Goal: Transaction & Acquisition: Purchase product/service

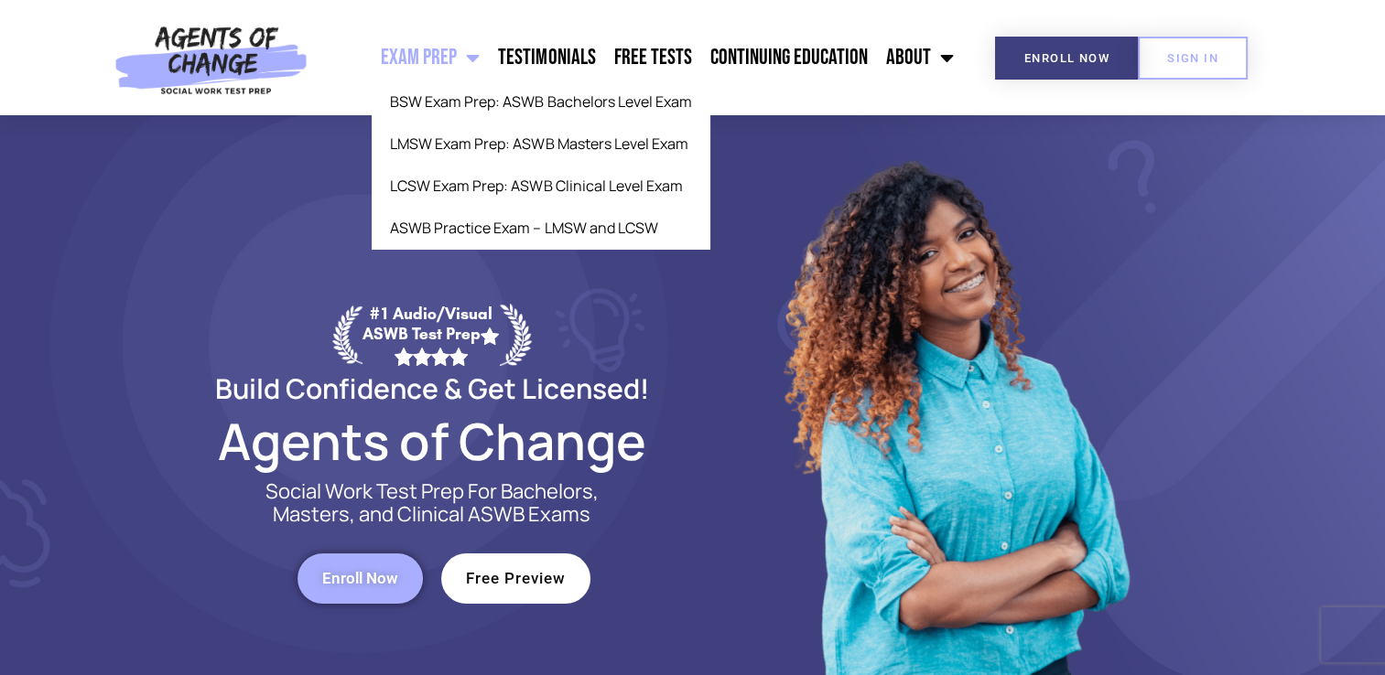
click at [475, 61] on span "Menu" at bounding box center [468, 58] width 23 height 40
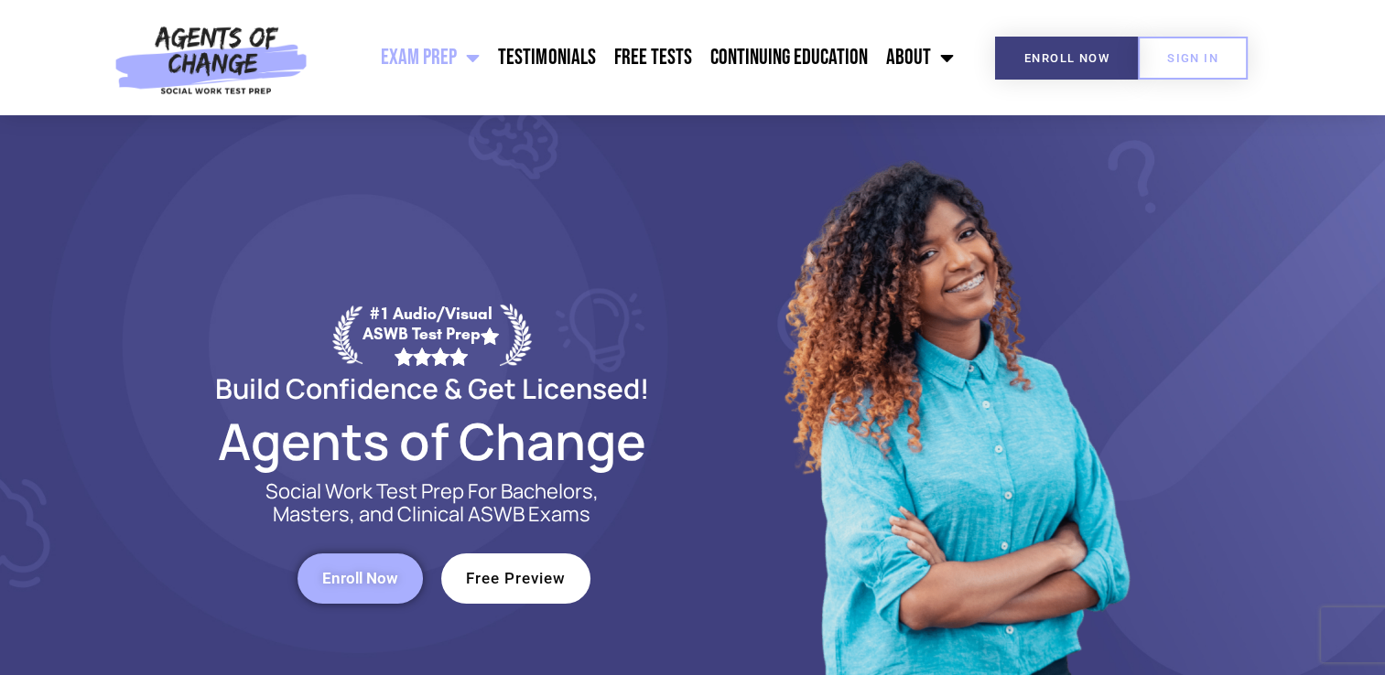
click at [475, 61] on span "Menu" at bounding box center [468, 58] width 23 height 40
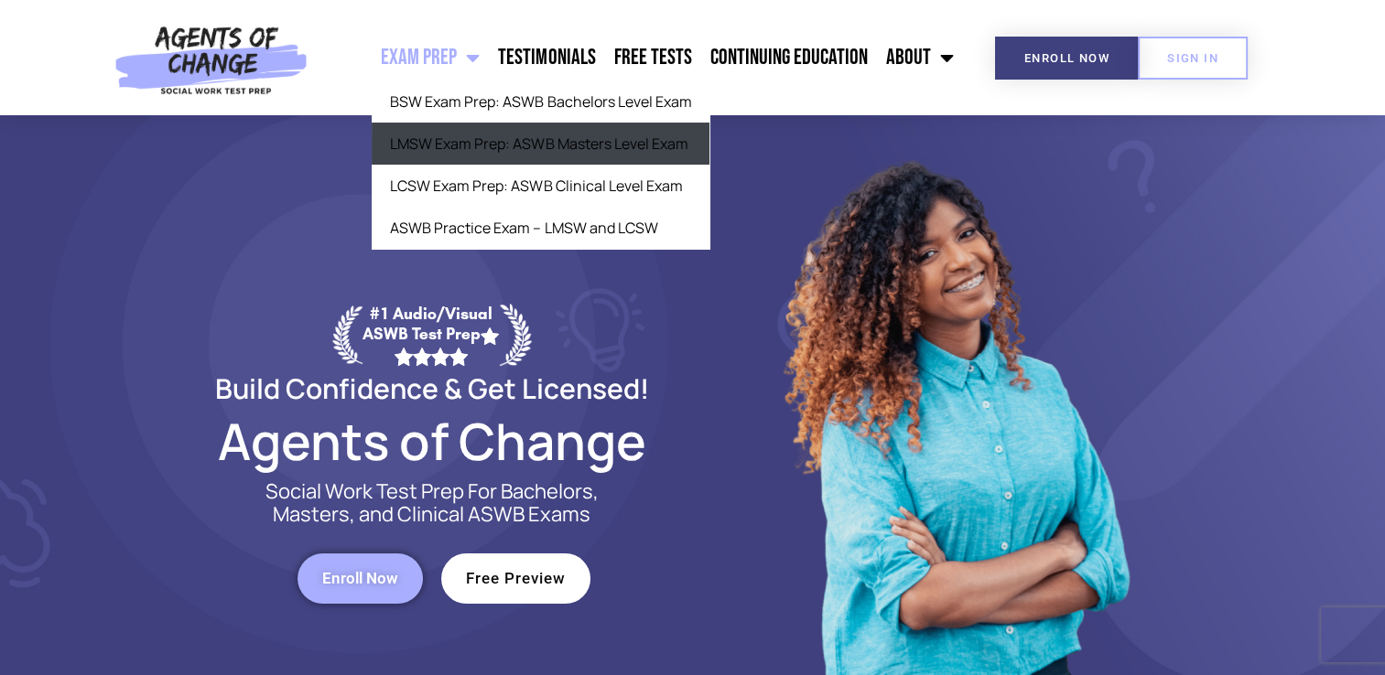
click at [479, 156] on link "LMSW Exam Prep: ASWB Masters Level Exam" at bounding box center [541, 144] width 338 height 42
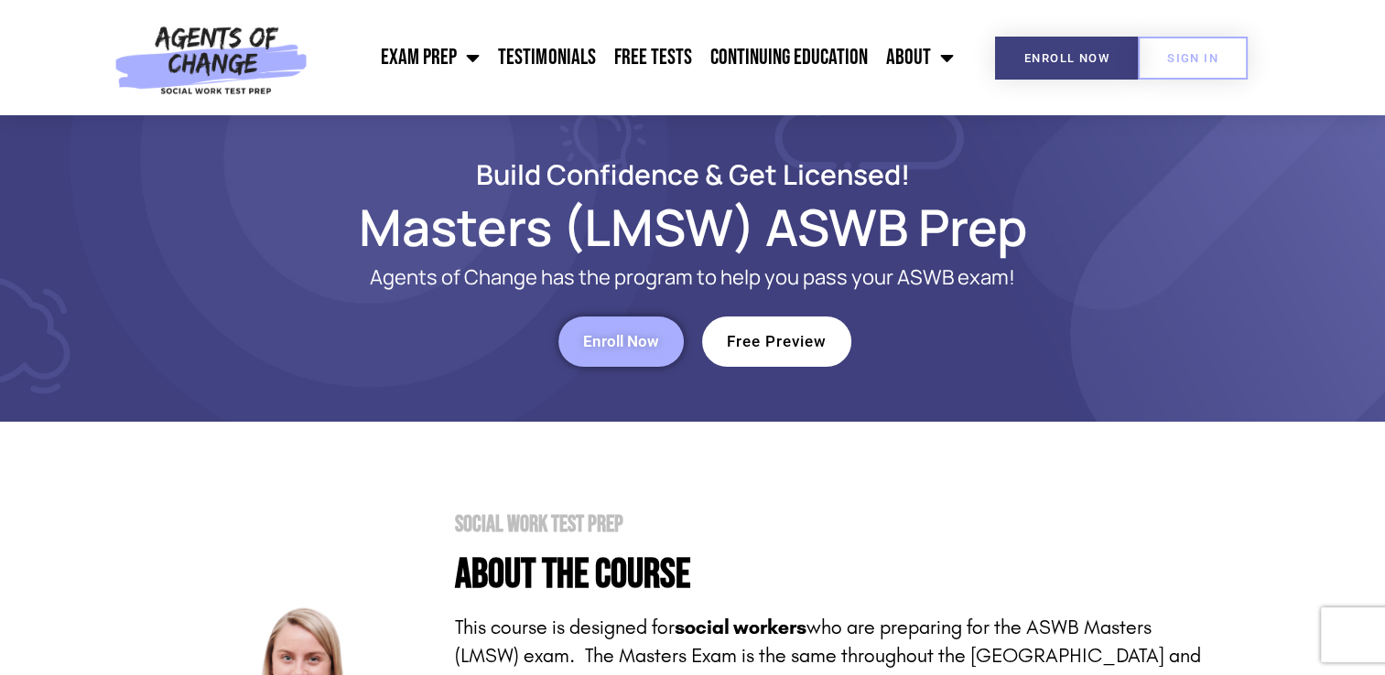
click at [790, 335] on span "Free Preview" at bounding box center [777, 342] width 100 height 16
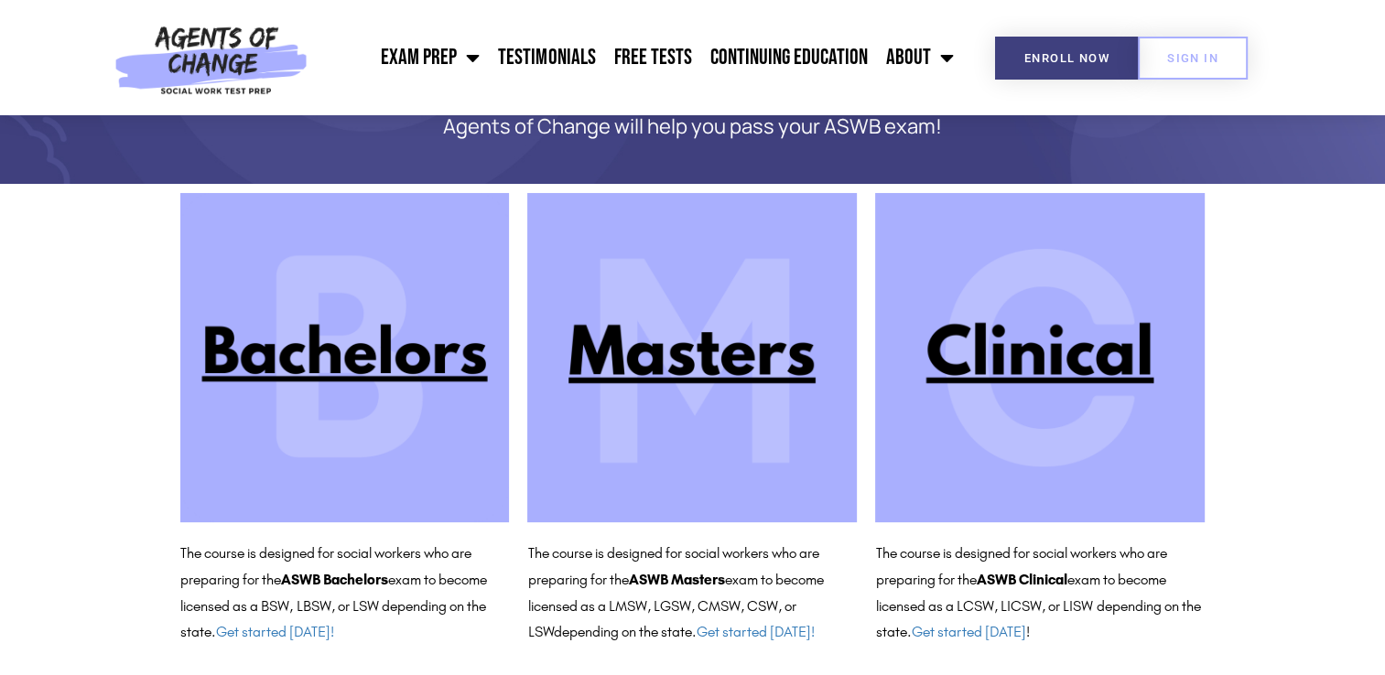
scroll to position [132, 0]
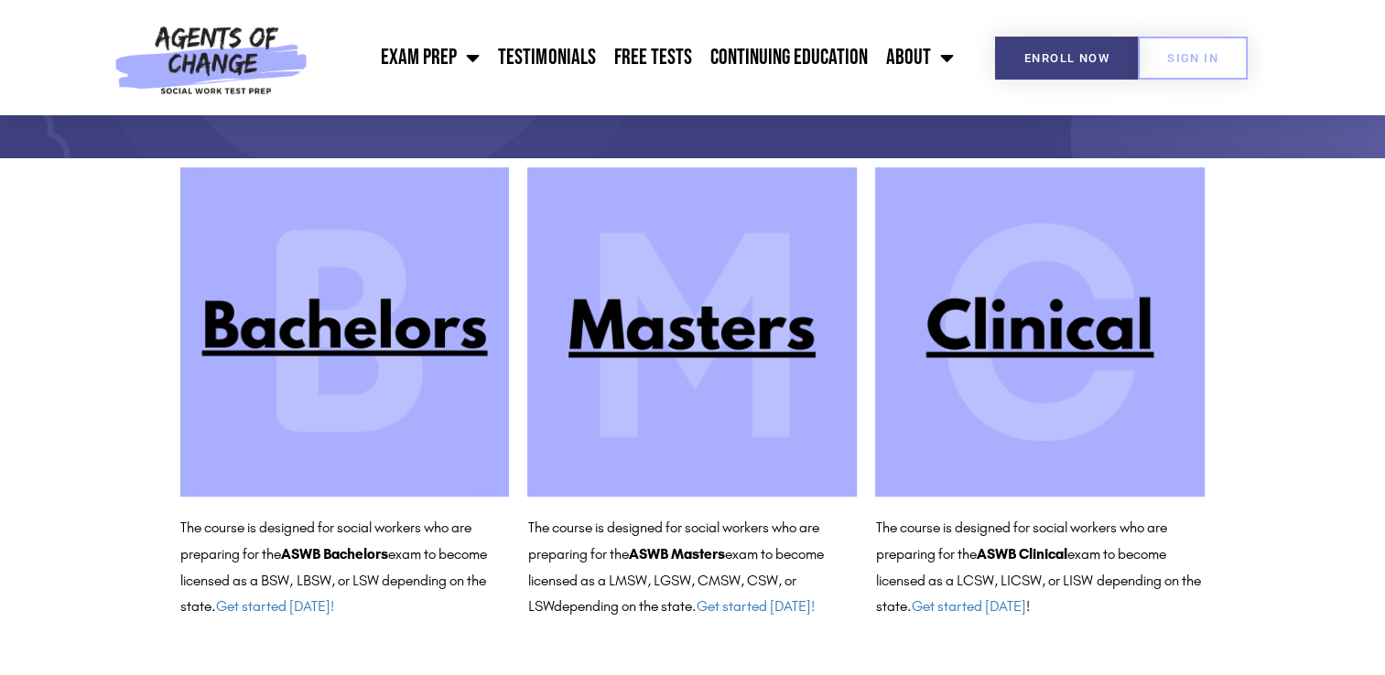
click at [731, 343] on img at bounding box center [691, 331] width 329 height 329
